Goal: Use online tool/utility: Use online tool/utility

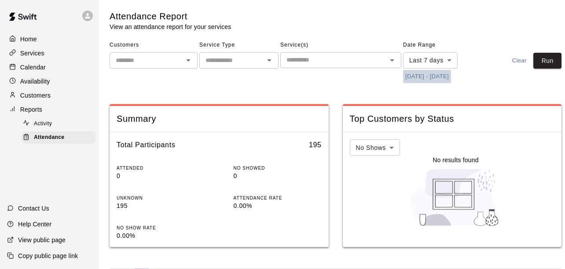
click at [430, 81] on button "[DATE] - [DATE]" at bounding box center [427, 77] width 48 height 14
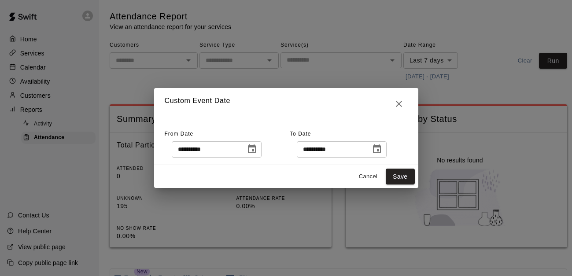
click at [255, 154] on icon "Choose date, selected date is Sep 2, 2025" at bounding box center [251, 149] width 11 height 11
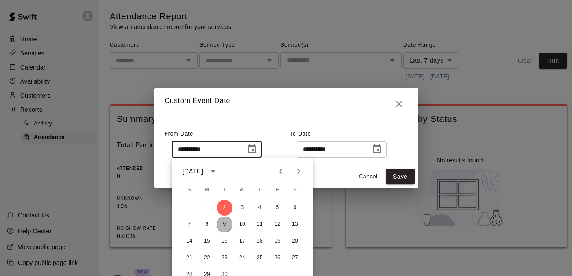
click at [224, 225] on button "9" at bounding box center [225, 225] width 16 height 16
type input "**********"
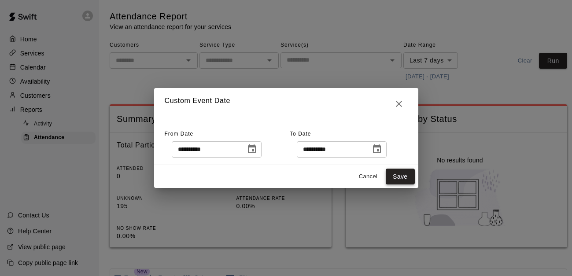
click at [405, 177] on button "Save" at bounding box center [400, 177] width 29 height 16
type input "******"
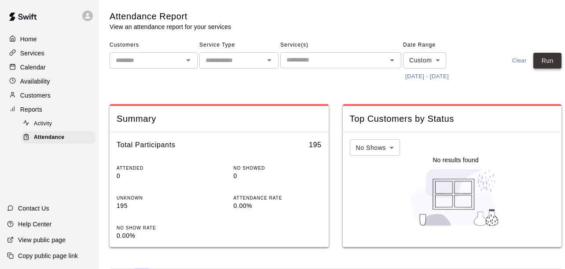
click at [550, 56] on button "Run" at bounding box center [547, 61] width 28 height 16
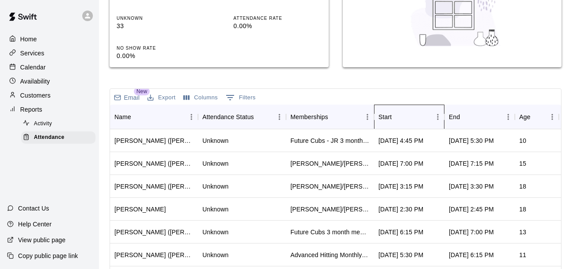
click at [390, 112] on div "Start" at bounding box center [385, 117] width 13 height 25
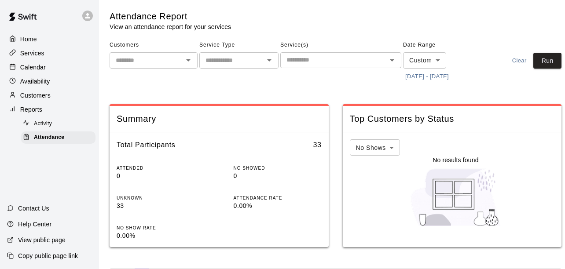
click at [332, 55] on input "text" at bounding box center [333, 60] width 101 height 11
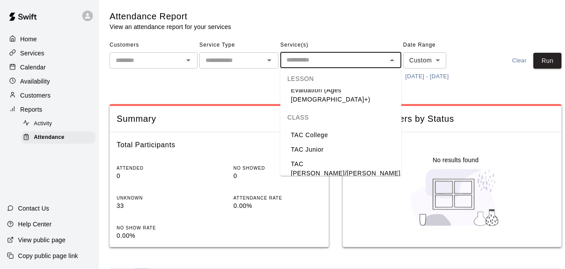
scroll to position [88, 0]
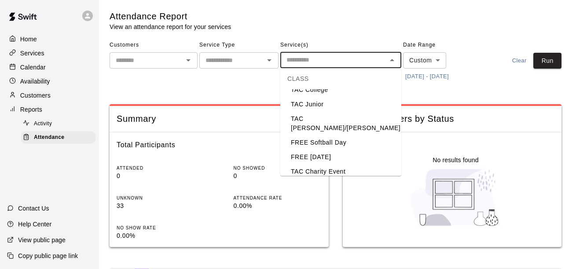
click at [311, 179] on li "TAC [PERSON_NAME]/[PERSON_NAME]" at bounding box center [340, 191] width 121 height 24
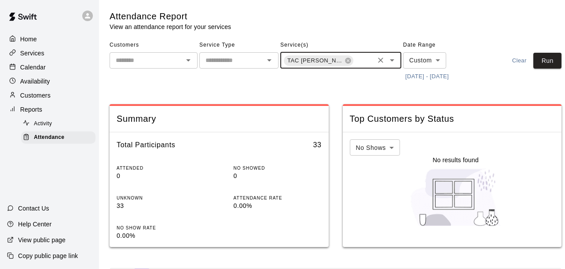
click at [392, 61] on icon "Open" at bounding box center [392, 60] width 4 height 2
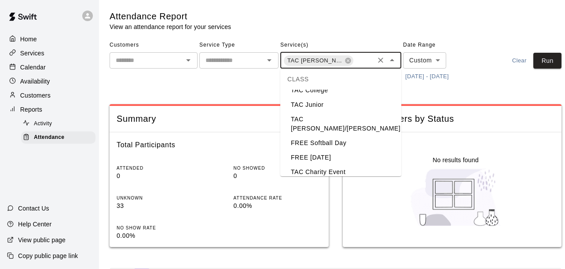
click at [329, 112] on li "TAC [PERSON_NAME]/[PERSON_NAME]" at bounding box center [340, 124] width 121 height 24
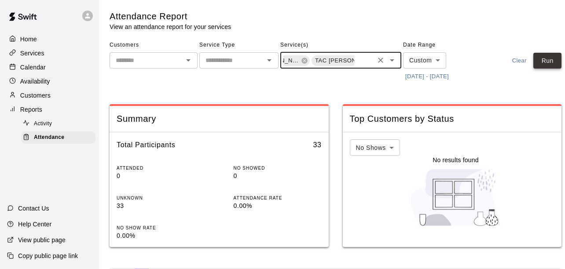
click at [545, 60] on button "Run" at bounding box center [547, 61] width 28 height 16
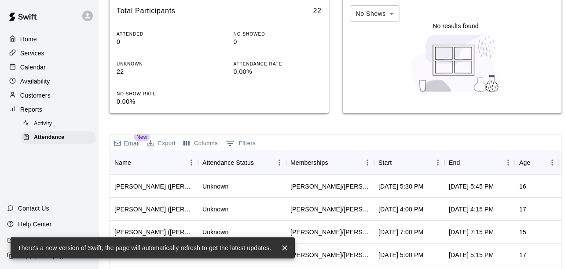
scroll to position [132, 0]
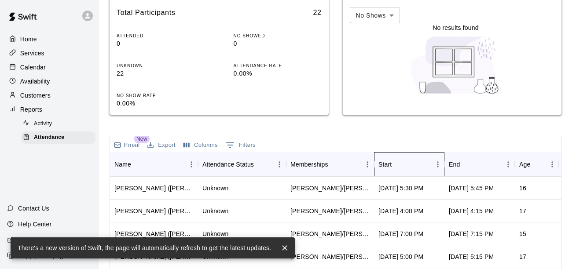
click at [408, 167] on div "Start" at bounding box center [405, 164] width 53 height 25
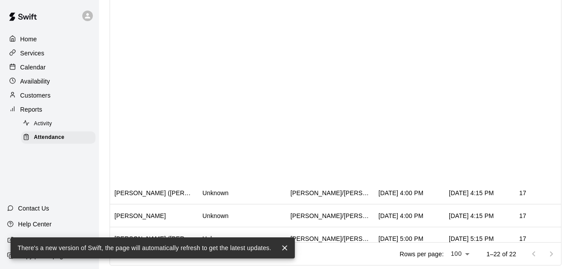
scroll to position [266, 0]
